Goal: Information Seeking & Learning: Check status

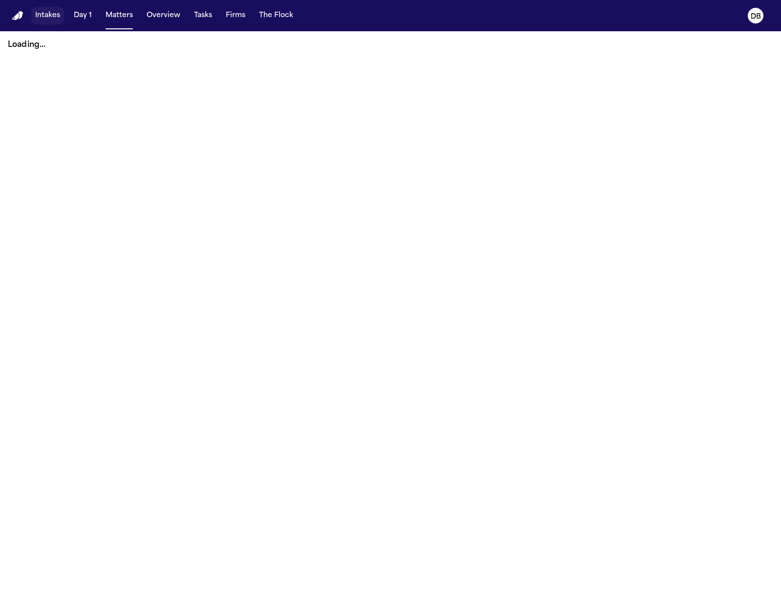
click at [57, 20] on button "Intakes" at bounding box center [47, 16] width 33 height 18
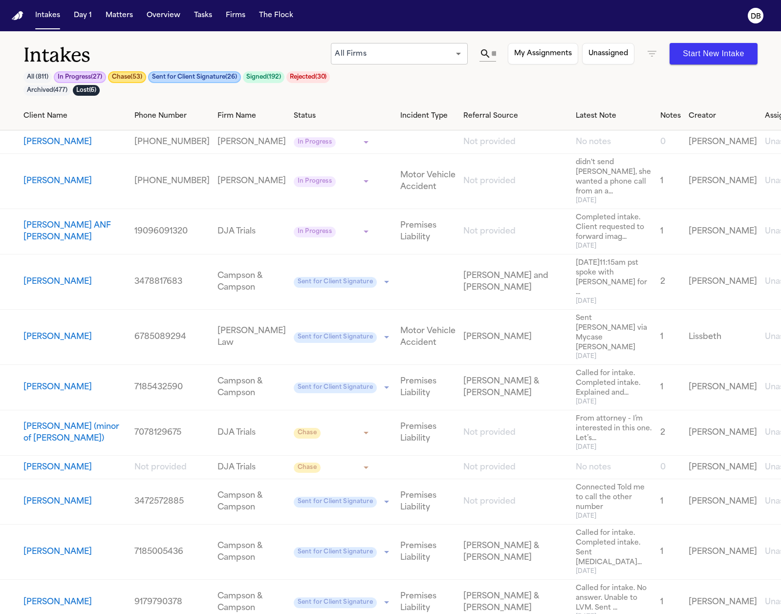
click at [654, 55] on icon "button" at bounding box center [652, 54] width 12 height 12
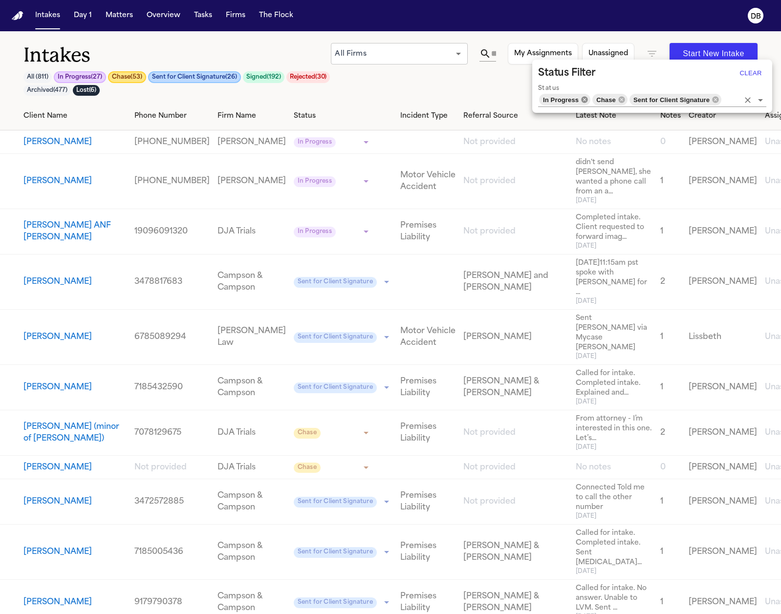
click at [584, 99] on icon at bounding box center [584, 100] width 8 height 8
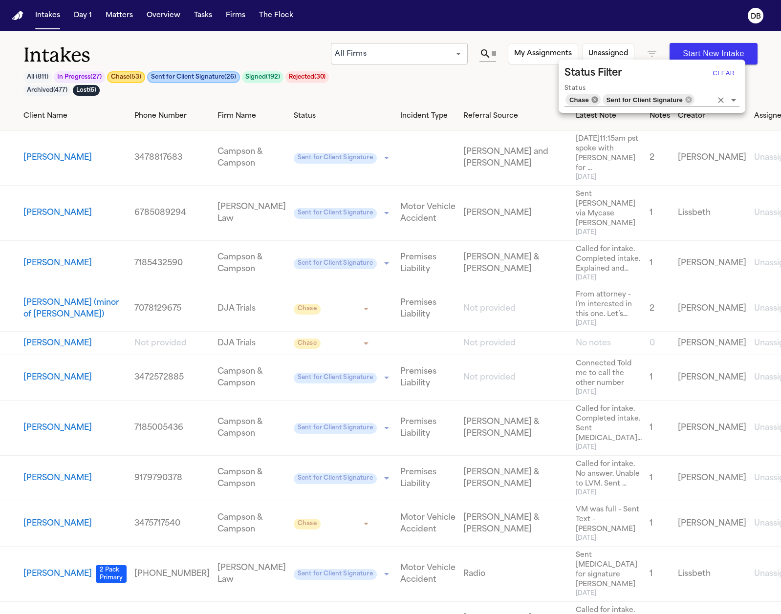
click at [594, 99] on icon at bounding box center [595, 100] width 8 height 8
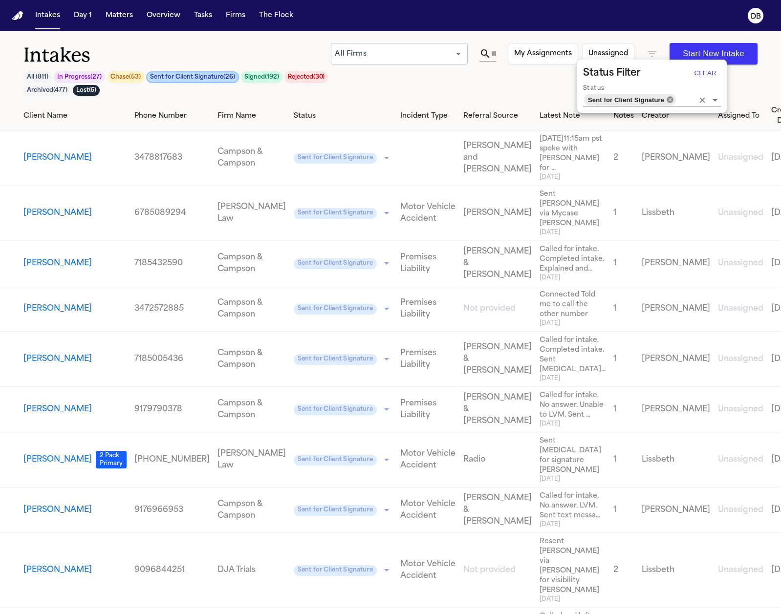
click at [668, 101] on icon at bounding box center [669, 99] width 6 height 6
click at [677, 100] on input "Status" at bounding box center [685, 100] width 17 height 14
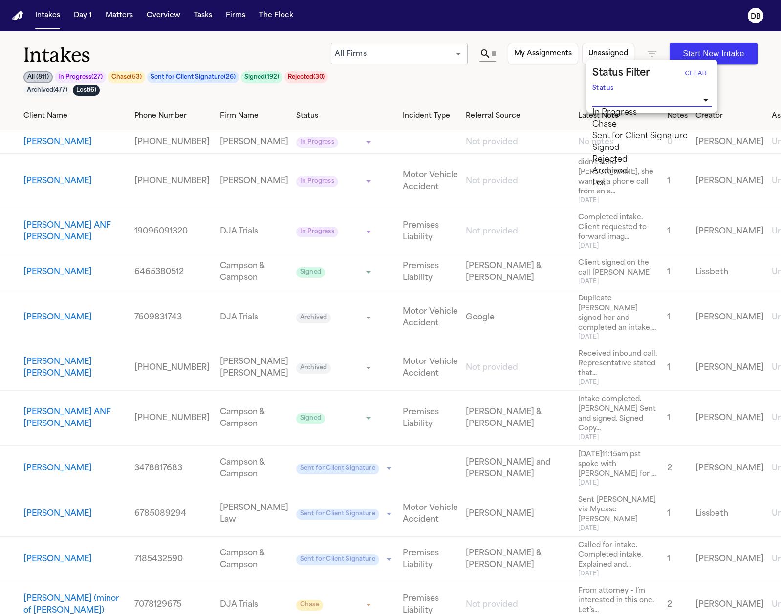
click at [492, 53] on div at bounding box center [390, 307] width 781 height 614
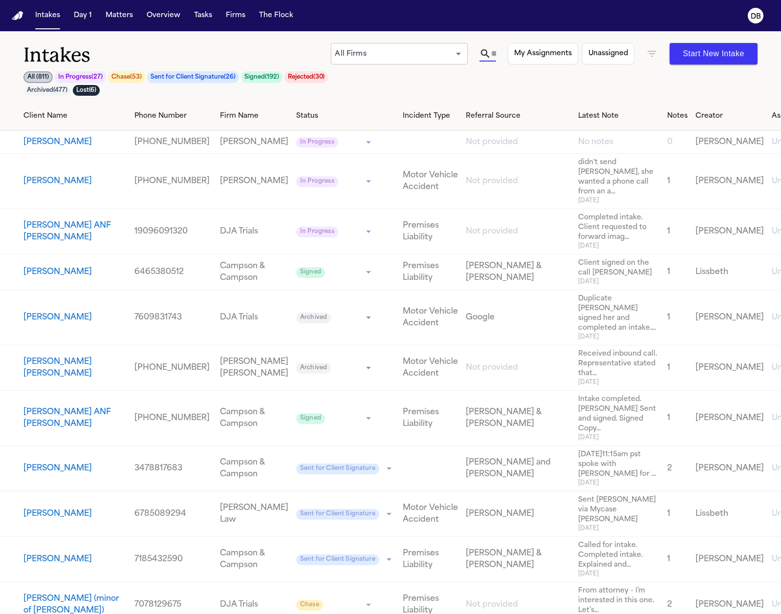
click at [493, 54] on input "text" at bounding box center [493, 54] width 5 height 16
paste input "**********"
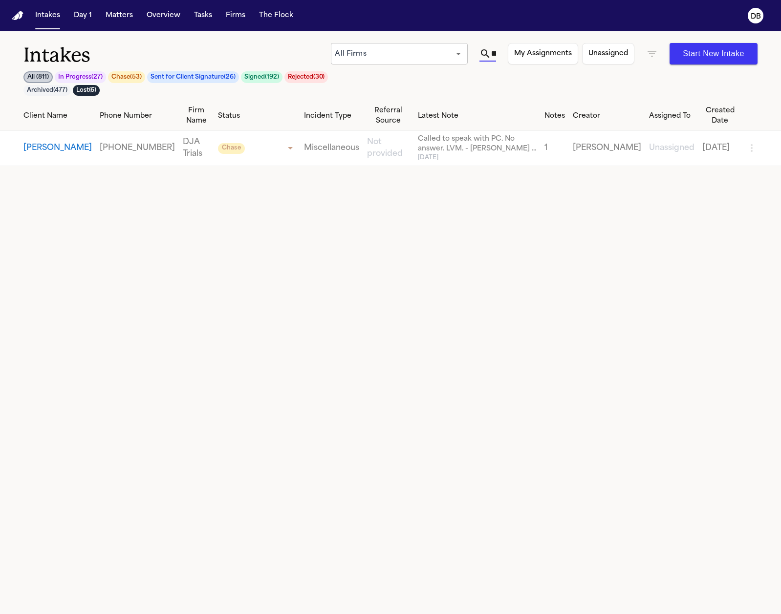
scroll to position [0, 69]
type input "**********"
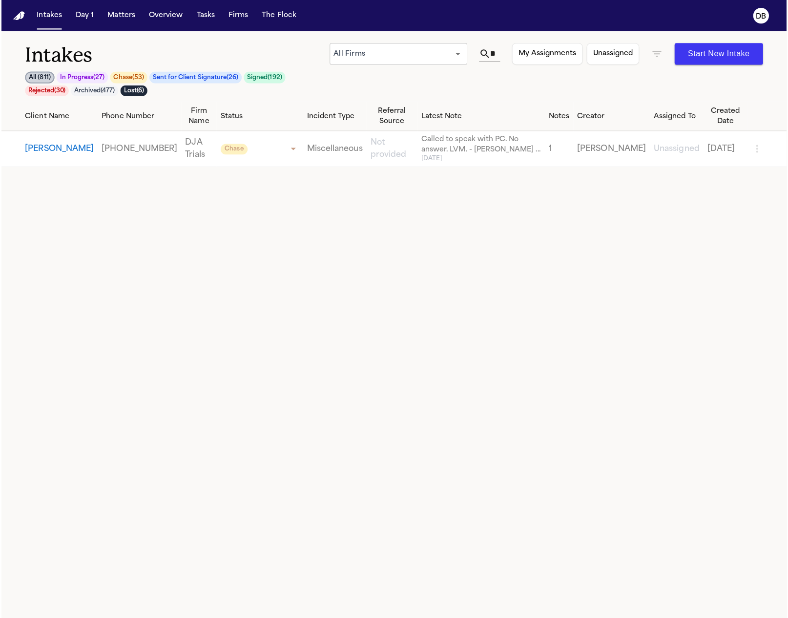
scroll to position [0, 0]
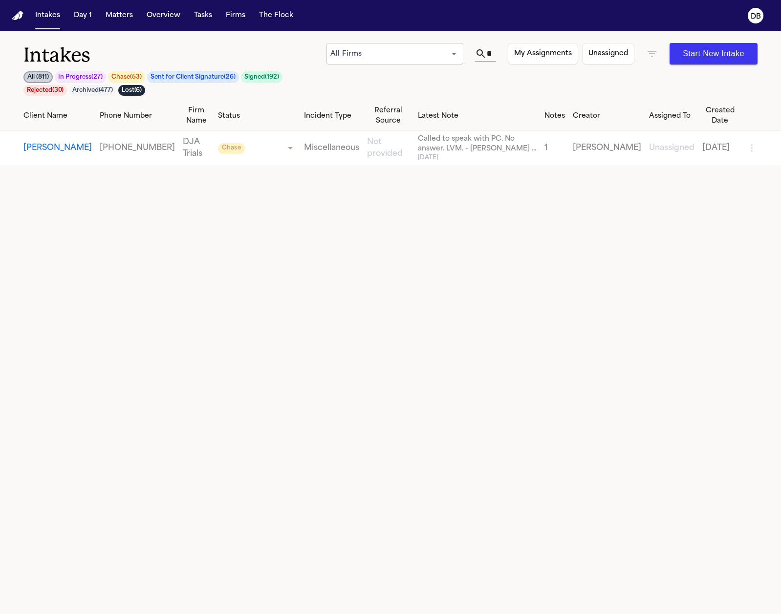
click at [56, 150] on button "[PERSON_NAME]" at bounding box center [57, 148] width 68 height 12
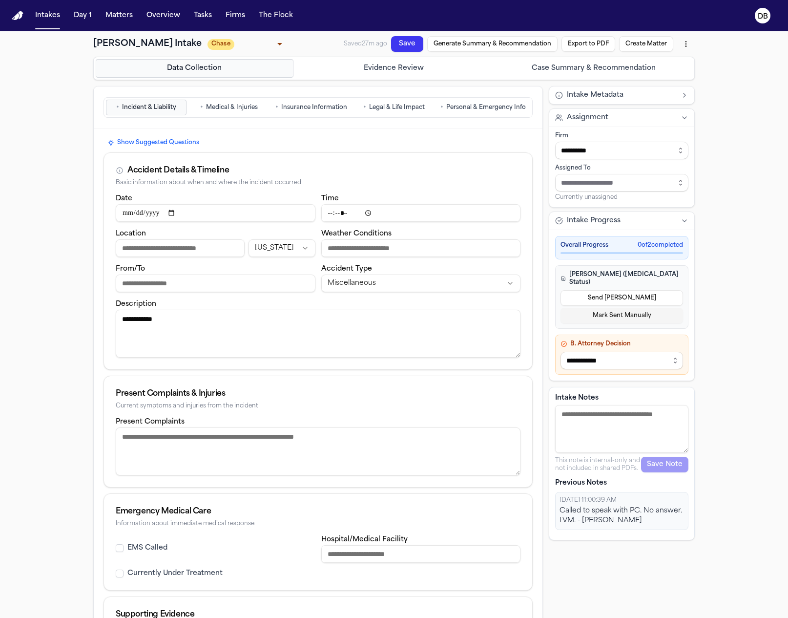
click at [56, 451] on div "**********" at bounding box center [394, 445] width 788 height 829
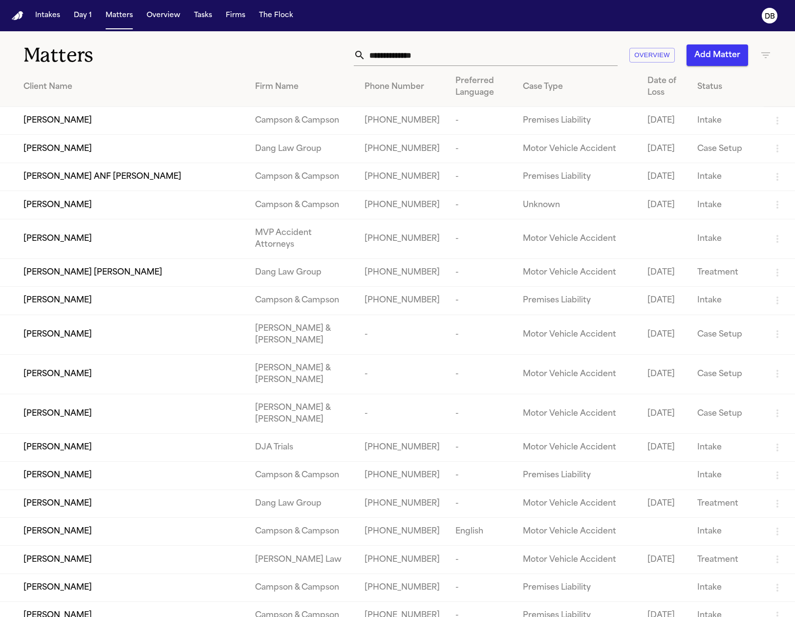
click at [415, 59] on input "text" at bounding box center [491, 54] width 252 height 21
paste input "**********"
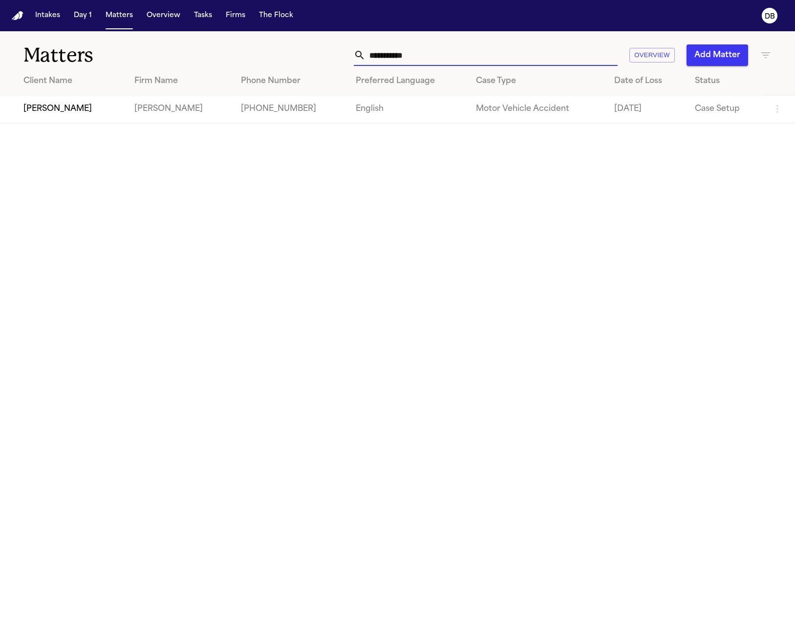
type input "**********"
click at [71, 106] on span "[PERSON_NAME]" at bounding box center [57, 109] width 68 height 12
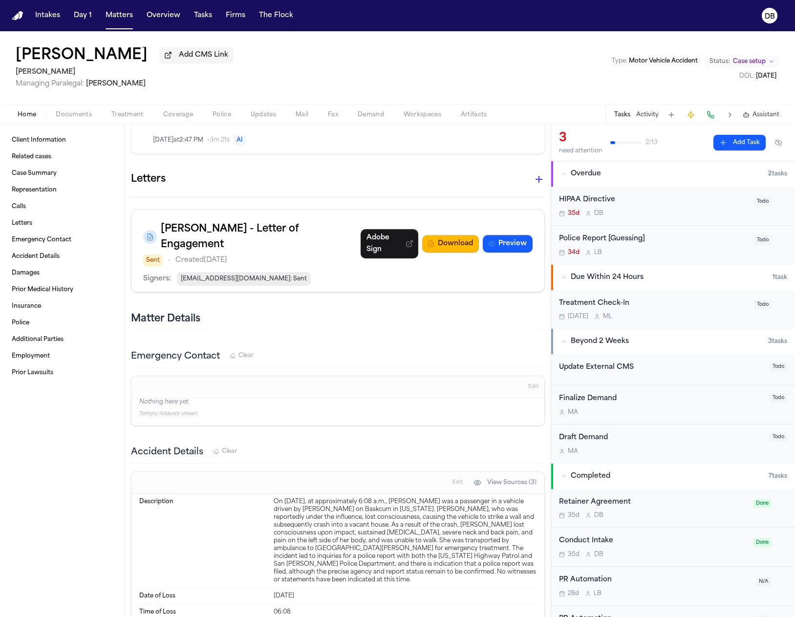
scroll to position [1026, 0]
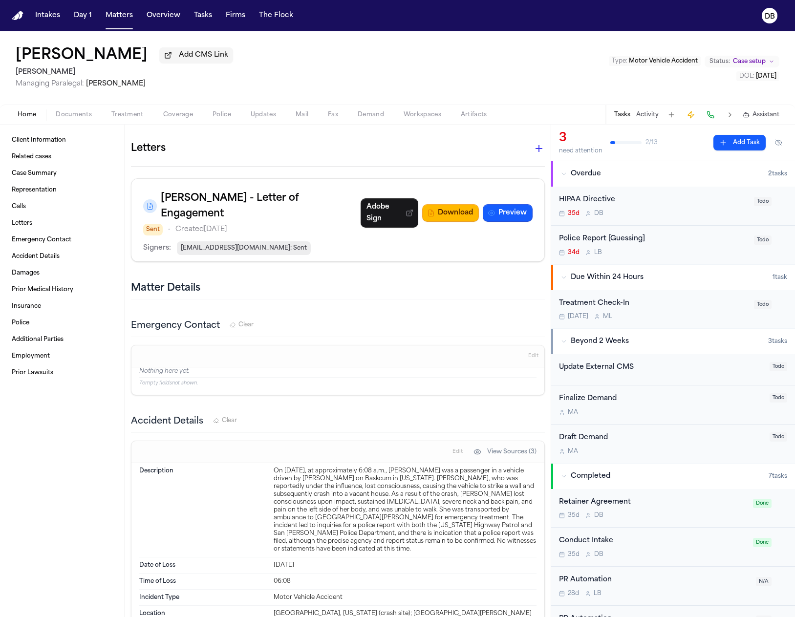
click at [747, 42] on div "JADE DAMINO Add CMS Link Gammill Managing Paralegal: Jessica Barrett Type : Mot…" at bounding box center [397, 67] width 795 height 73
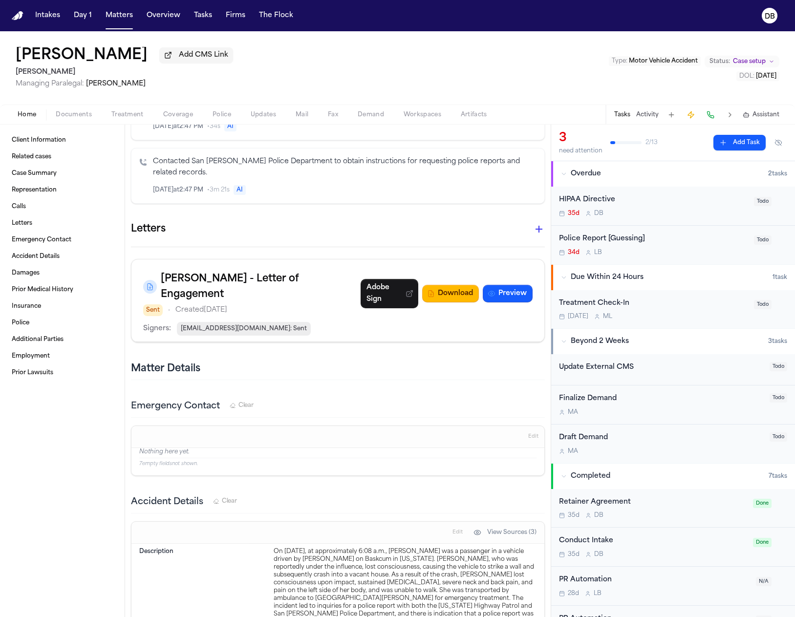
scroll to position [928, 0]
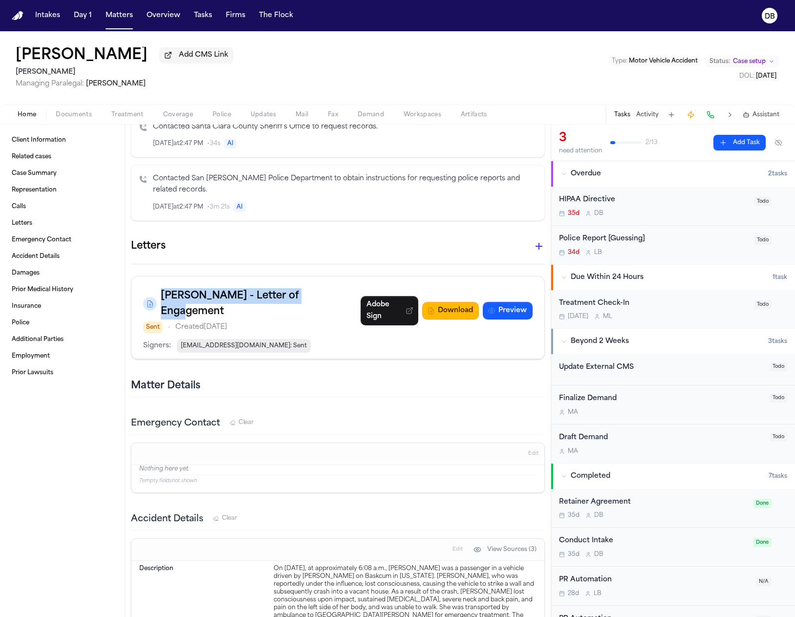
drag, startPoint x: 323, startPoint y: 272, endPoint x: 164, endPoint y: 272, distance: 159.3
click at [164, 288] on div "Gammill - Letter of Engagement Sent • Created Sep 3, 2025 Adobe Sign Download P…" at bounding box center [337, 310] width 389 height 45
click at [164, 288] on h3 "Gammill - Letter of Engagement" at bounding box center [261, 303] width 200 height 31
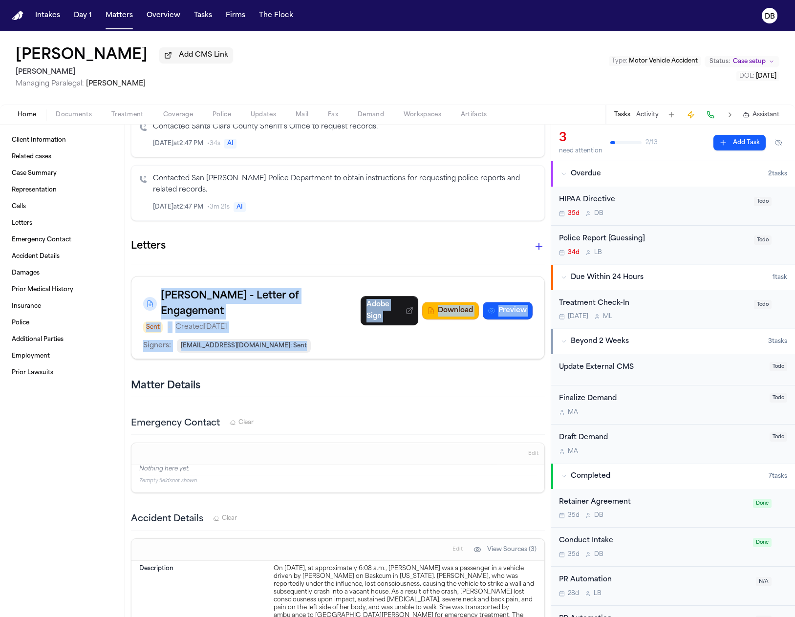
drag, startPoint x: 164, startPoint y: 272, endPoint x: 321, endPoint y: 314, distance: 162.9
click at [321, 314] on div "Gammill - Letter of Engagement Sent • Created Sep 3, 2025 Adobe Sign Download P…" at bounding box center [338, 318] width 414 height 84
click at [321, 339] on div "Signers: jadedamino25@gmail.com : Sent" at bounding box center [337, 346] width 389 height 14
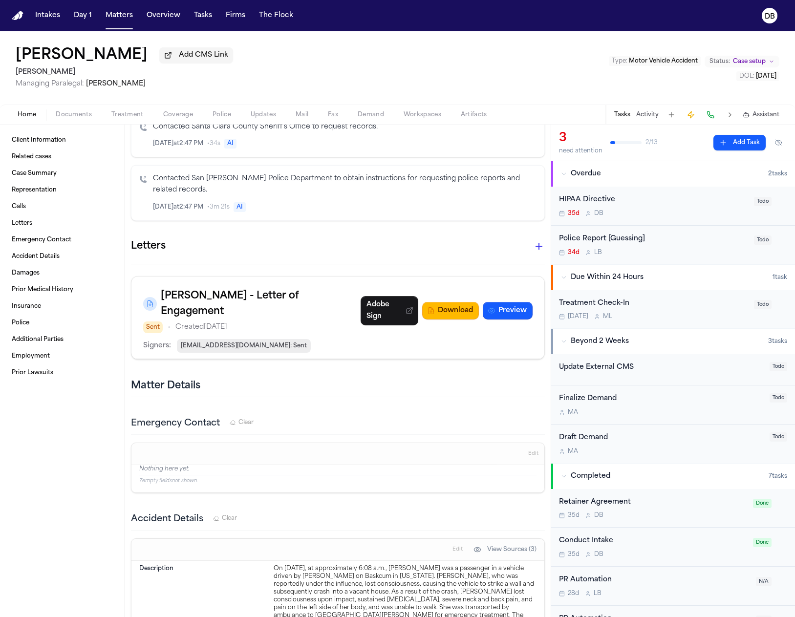
click at [272, 339] on span "jadedamino25@gmail.com : Sent" at bounding box center [244, 346] width 134 height 14
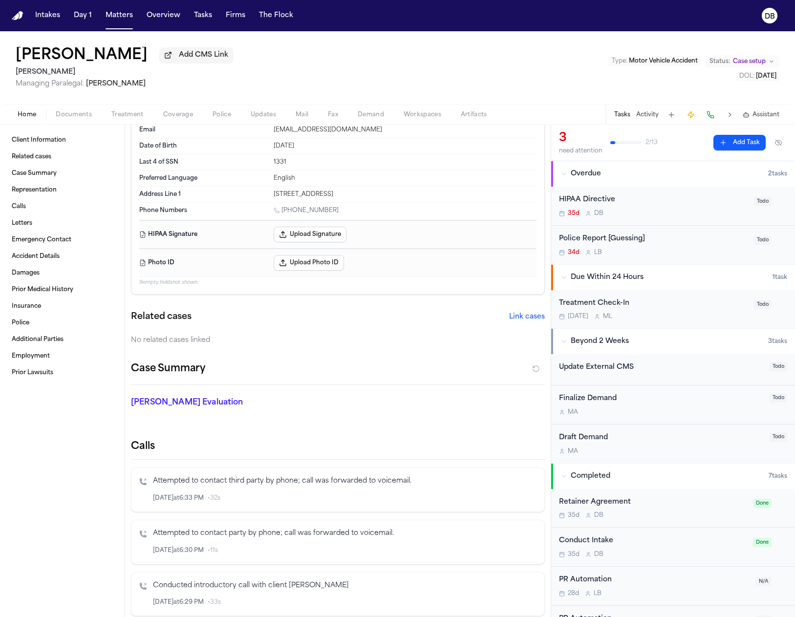
scroll to position [0, 0]
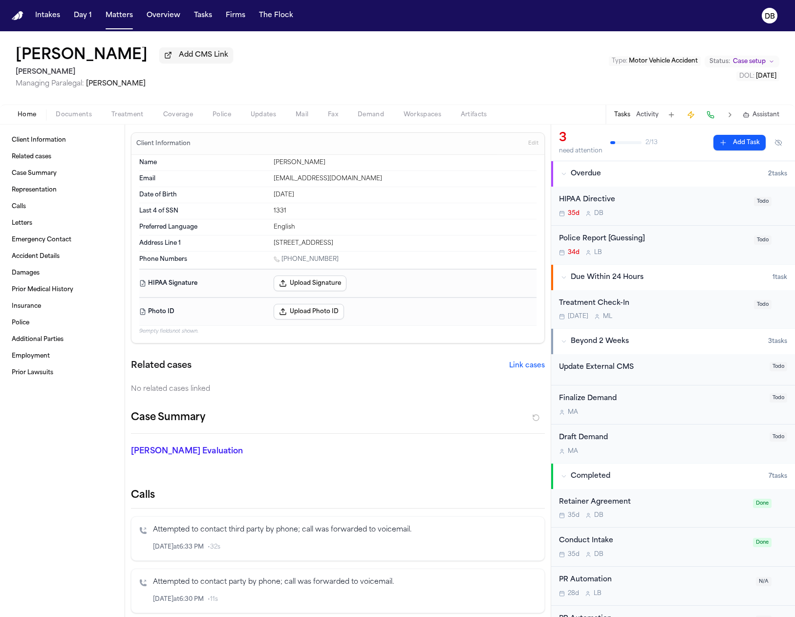
drag, startPoint x: 338, startPoint y: 259, endPoint x: 285, endPoint y: 256, distance: 52.8
click at [285, 256] on div "1 (408) 767-3527" at bounding box center [405, 259] width 263 height 9
copy link "408) 767-3527"
click at [448, 97] on div "JADE DAMINO Add CMS Link Gammill Managing Paralegal: Jessica Barrett Type : Mot…" at bounding box center [397, 67] width 795 height 73
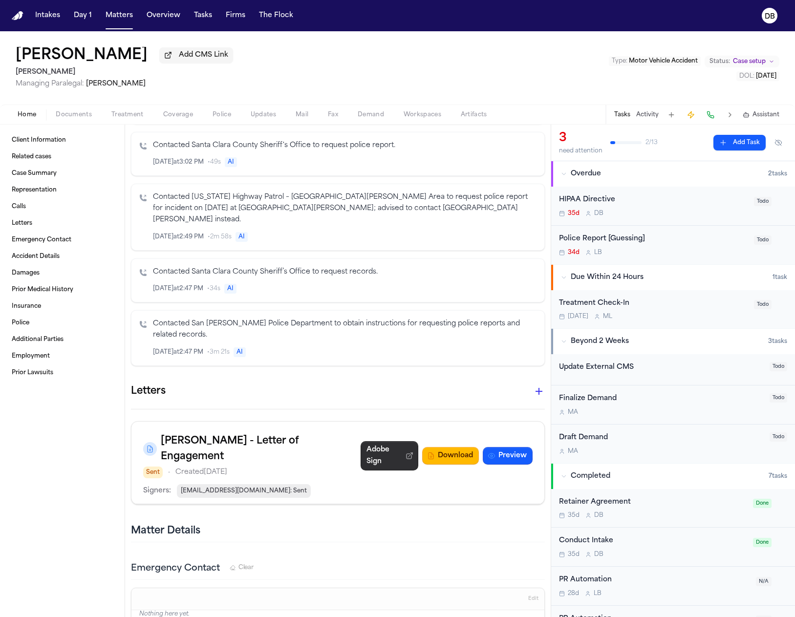
scroll to position [830, 0]
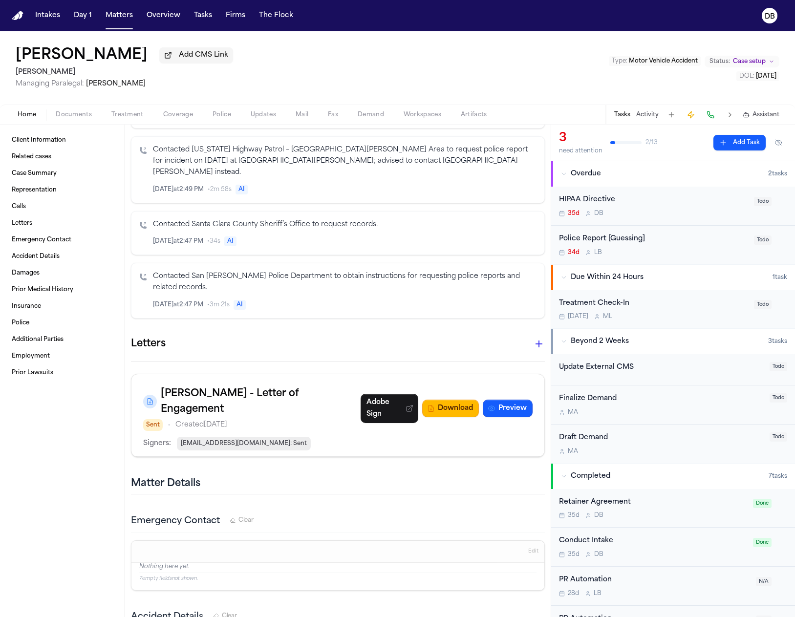
click at [379, 271] on p "Contacted San Jose Police Department to obtain instructions for requesting poli…" at bounding box center [344, 282] width 383 height 22
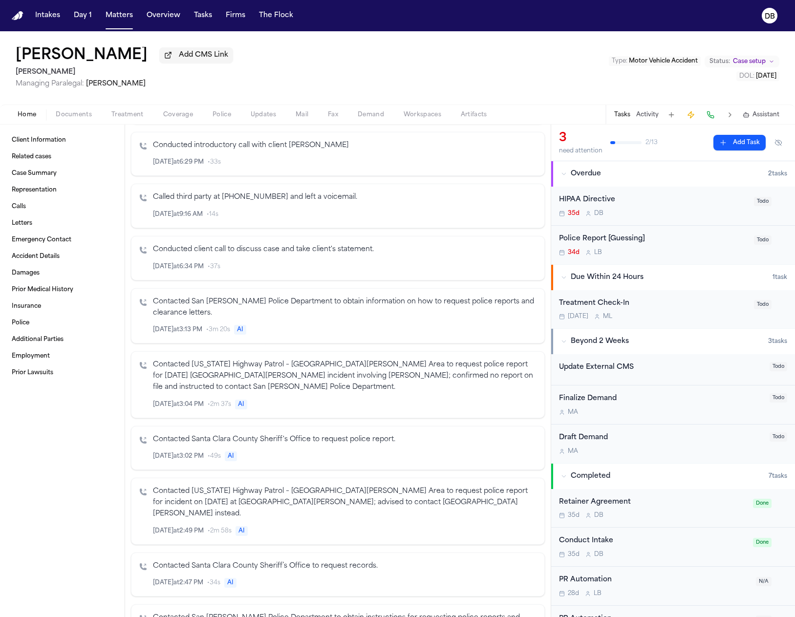
scroll to position [489, 0]
drag, startPoint x: 365, startPoint y: 51, endPoint x: 368, endPoint y: 42, distance: 10.4
click at [365, 51] on div "JADE DAMINO Add CMS Link Gammill Managing Paralegal: Jessica Barrett Type : Mot…" at bounding box center [397, 67] width 795 height 73
click at [362, 75] on div "JADE DAMINO Add CMS Link Gammill Managing Paralegal: Jessica Barrett Type : Mot…" at bounding box center [397, 67] width 795 height 73
